Goal: Information Seeking & Learning: Learn about a topic

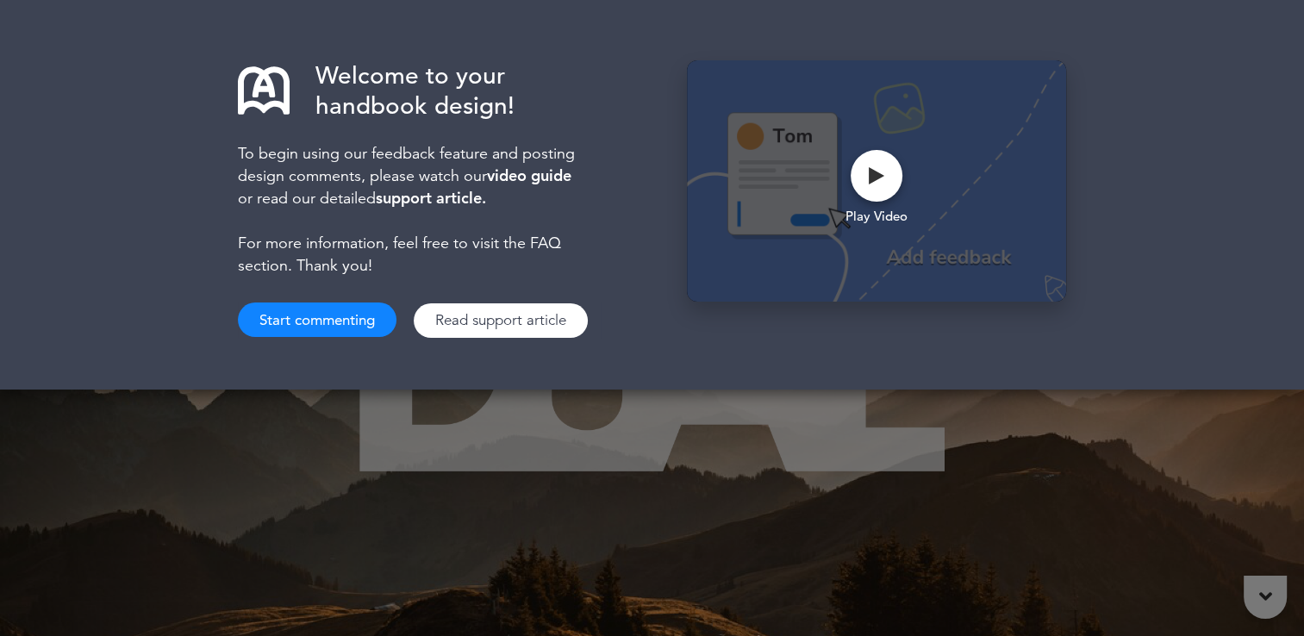
click at [301, 322] on button "Start commenting" at bounding box center [317, 320] width 159 height 34
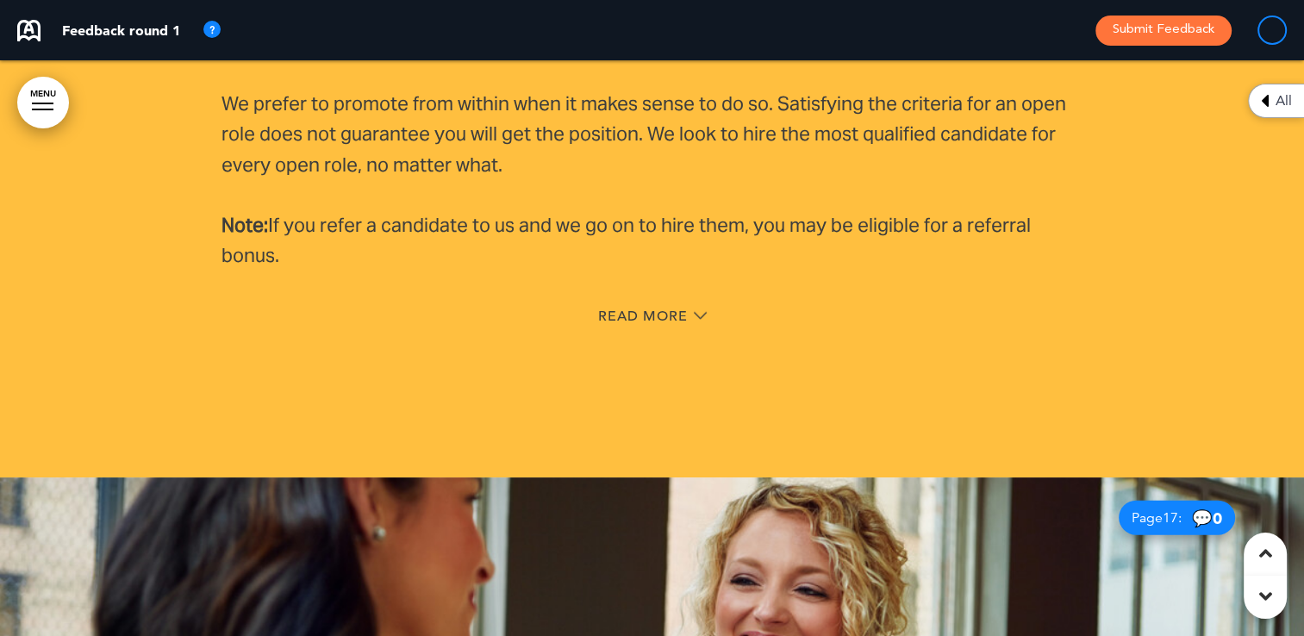
scroll to position [10603, 0]
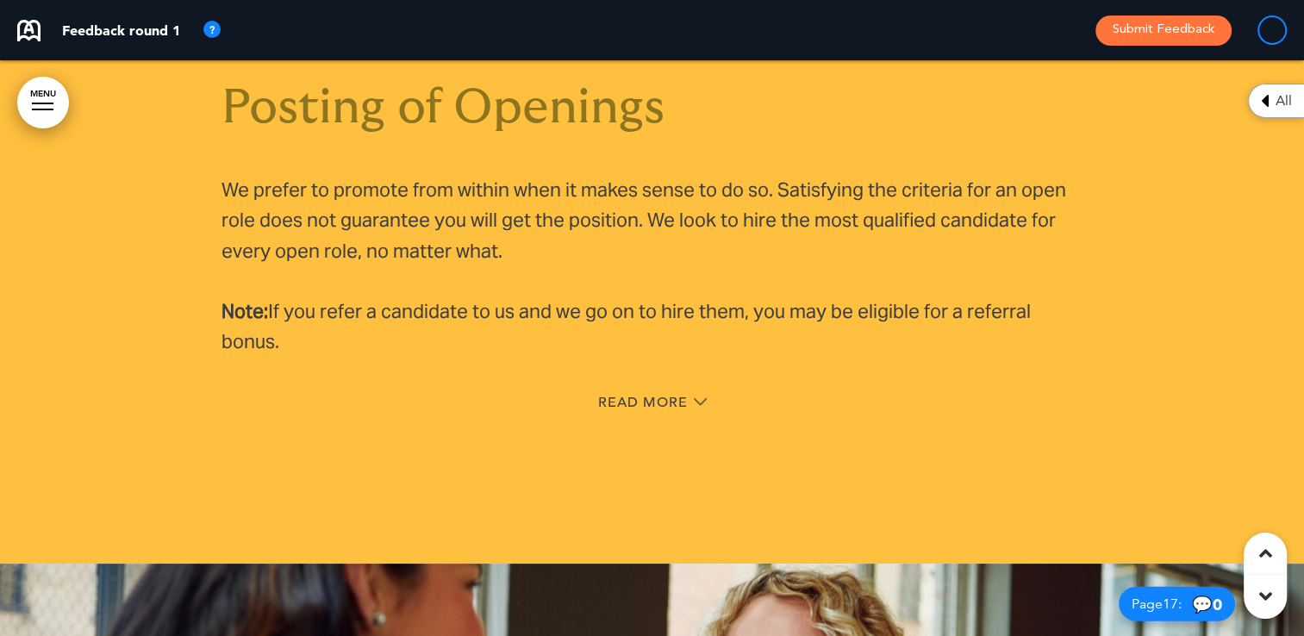
click at [651, 385] on div "Posting of Openings We prefer to promote from within when it makes sense to do …" at bounding box center [653, 253] width 862 height 467
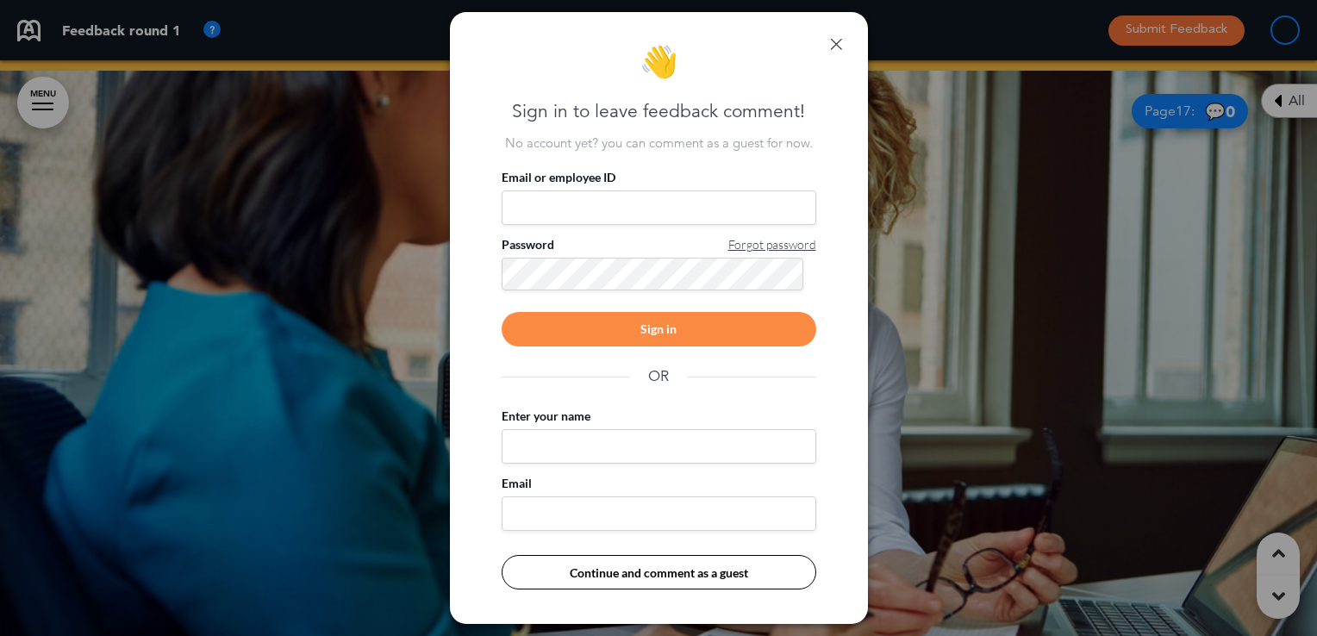
click at [834, 44] on link at bounding box center [836, 44] width 12 height 12
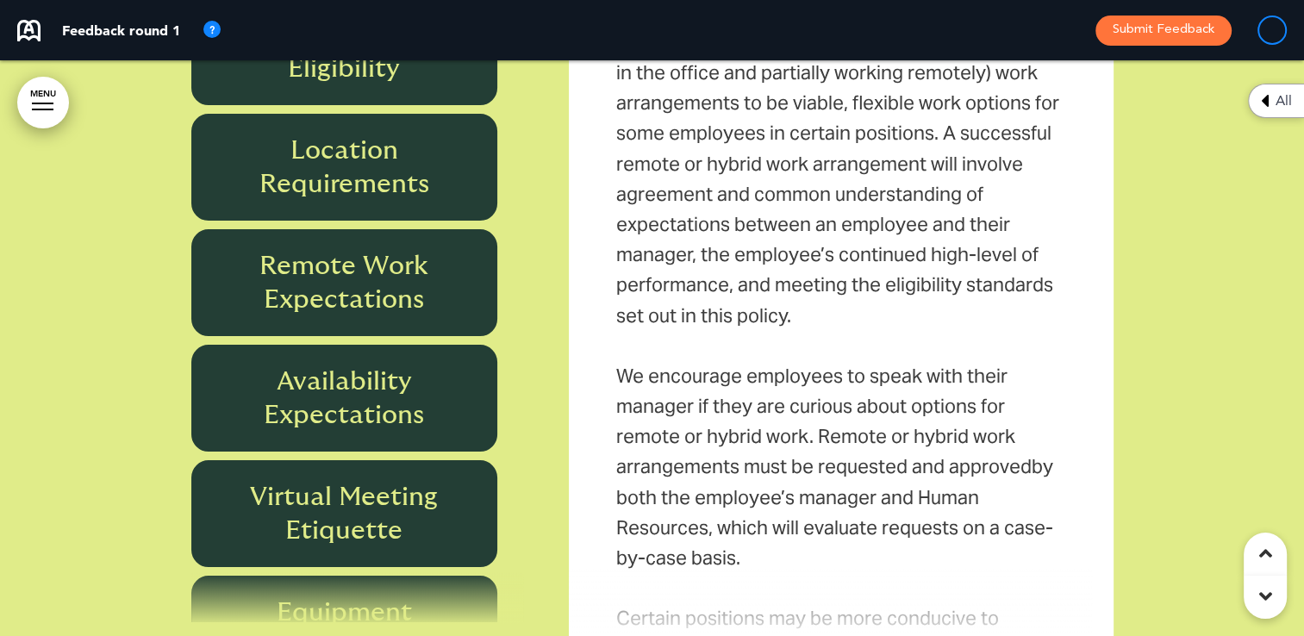
scroll to position [15775, 0]
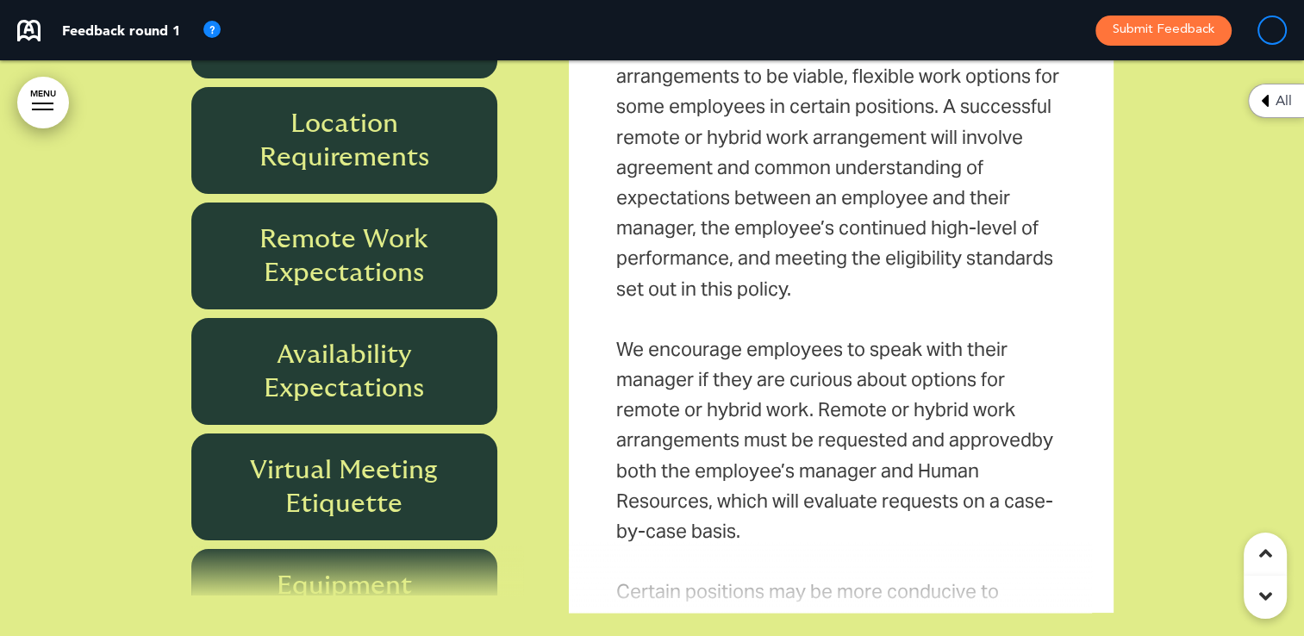
click at [369, 363] on h6 "Availability Expectations" at bounding box center [344, 371] width 267 height 67
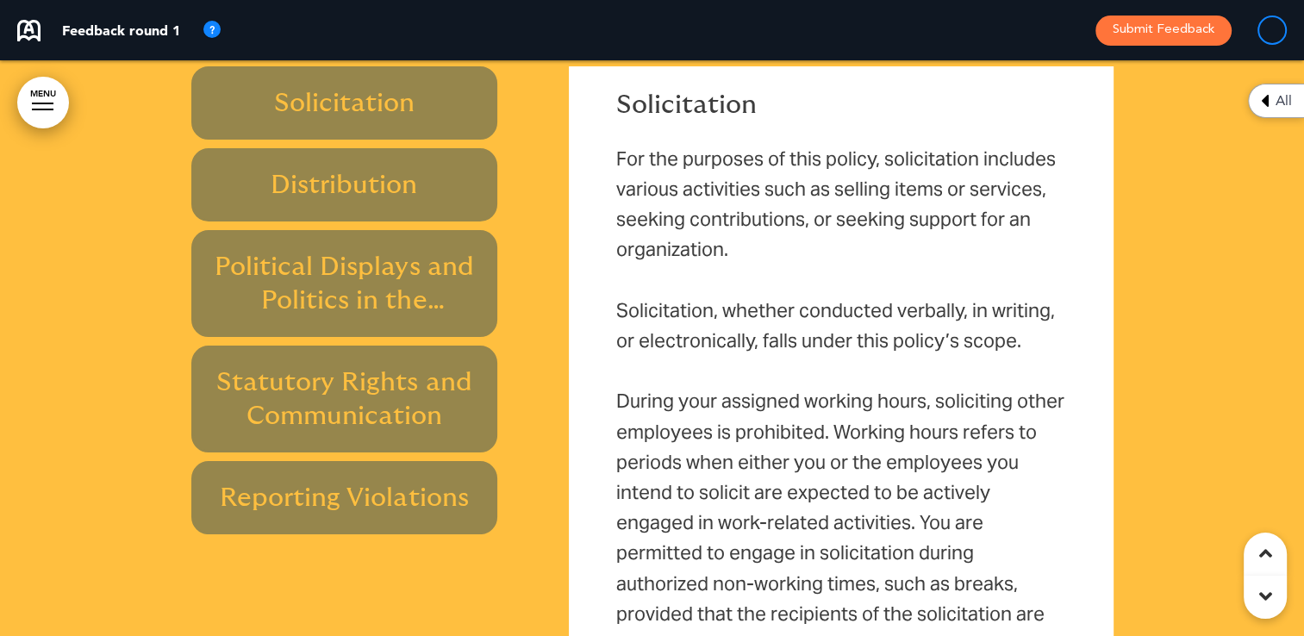
scroll to position [20085, 0]
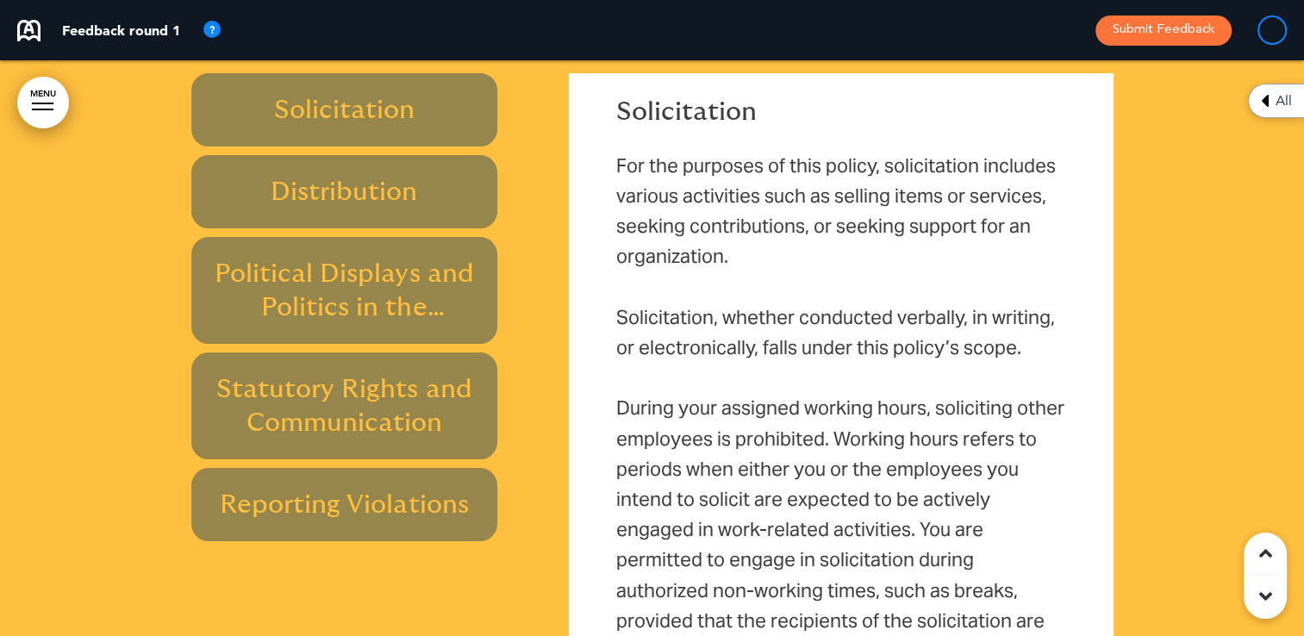
click at [347, 282] on h6 "Political Displays and Politics in the Workplace" at bounding box center [344, 290] width 267 height 67
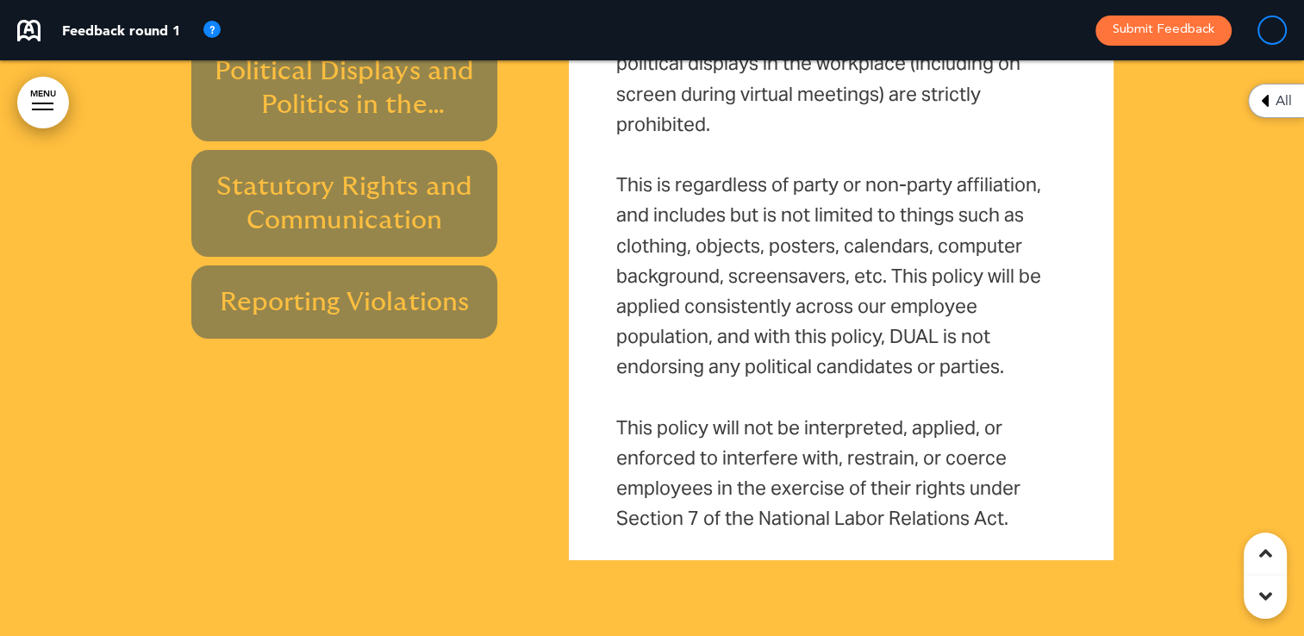
scroll to position [20257, 0]
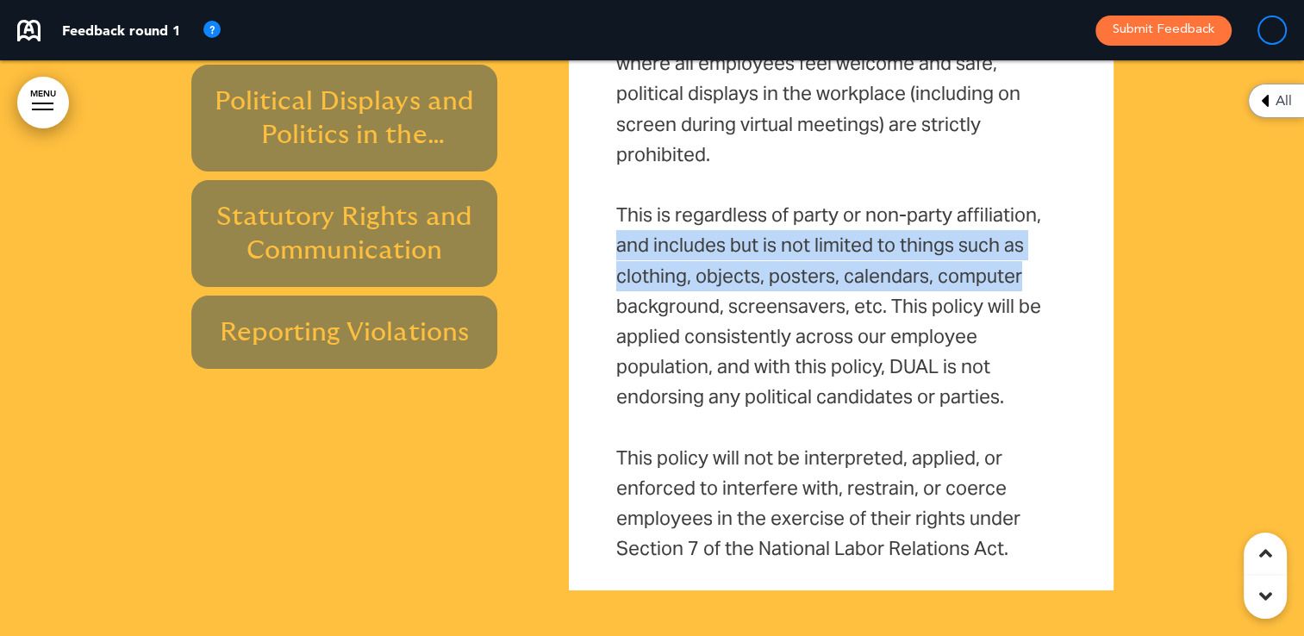
drag, startPoint x: 1083, startPoint y: 215, endPoint x: 1085, endPoint y: 276, distance: 61.3
click at [1085, 276] on div "Political Displays and Politics in the Workplace DUAL encourages all employees …" at bounding box center [841, 245] width 518 height 672
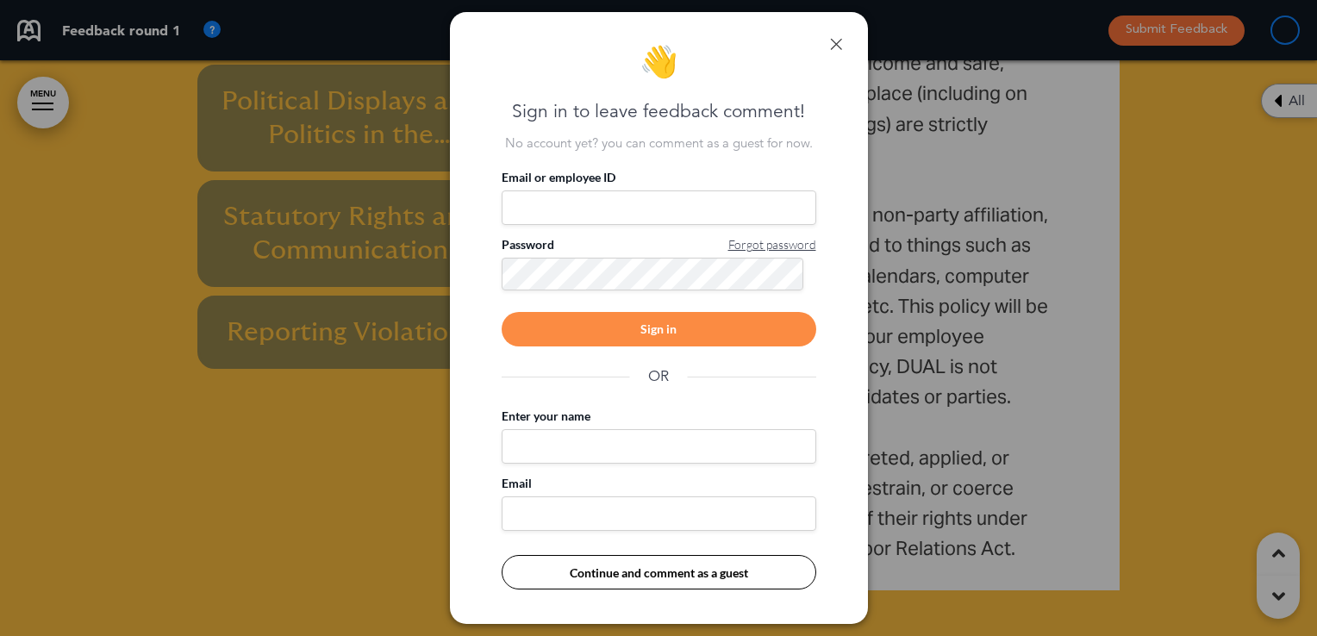
click at [842, 52] on div "👋 Sign in to leave feedback comment! No account yet? you can comment as a guest…" at bounding box center [659, 318] width 418 height 612
click at [838, 39] on link at bounding box center [836, 44] width 12 height 12
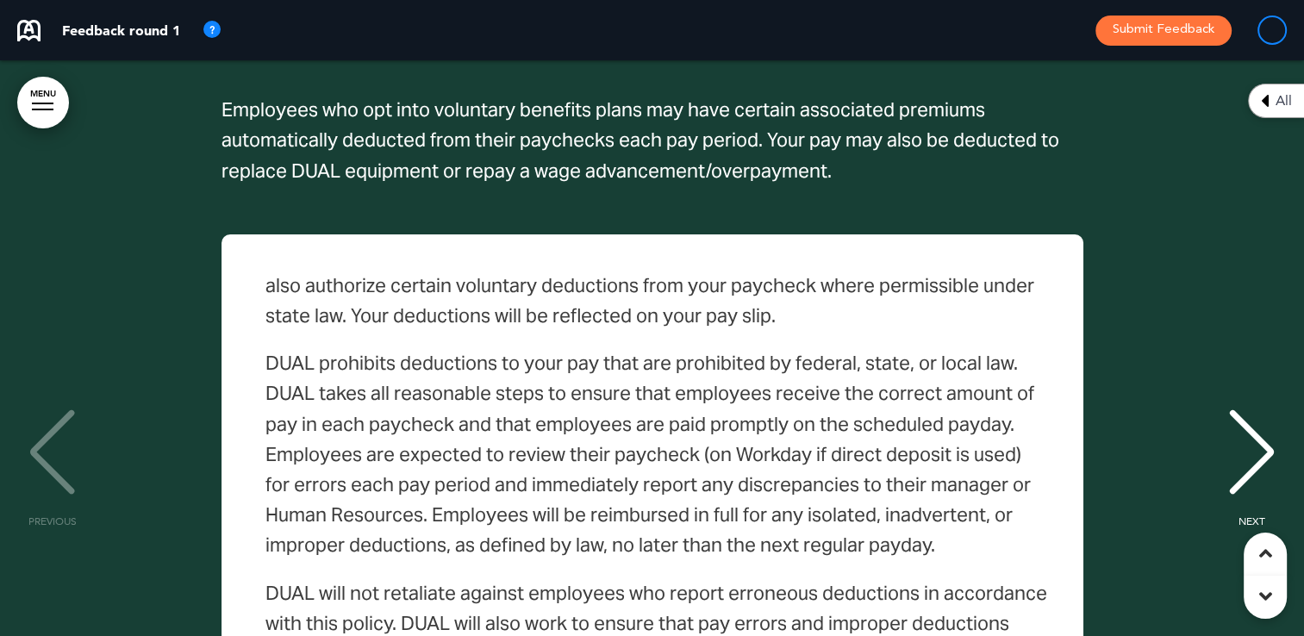
scroll to position [295, 0]
